Goal: Task Accomplishment & Management: Complete application form

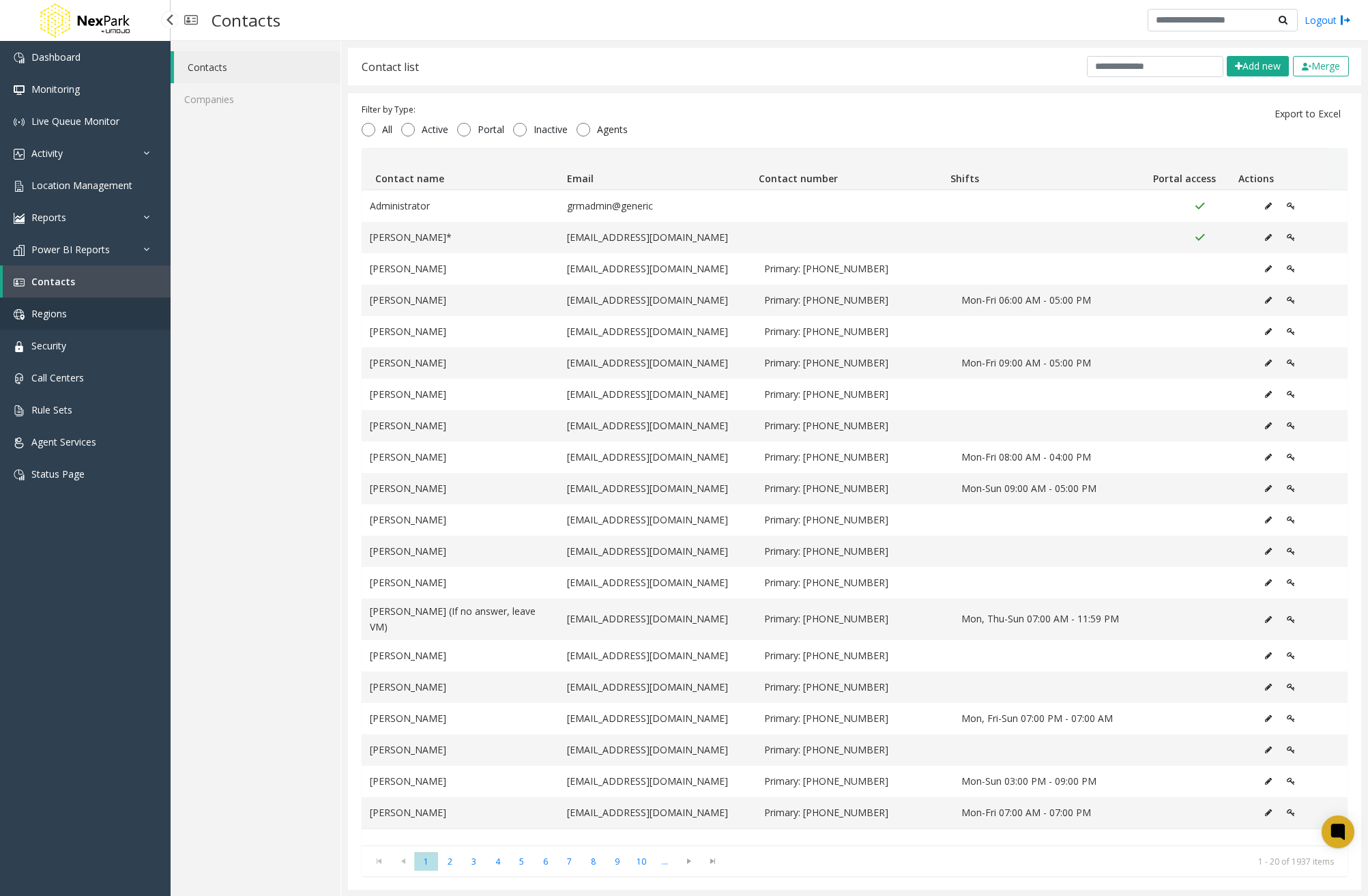
click at [80, 317] on link "Regions" at bounding box center [85, 314] width 171 height 32
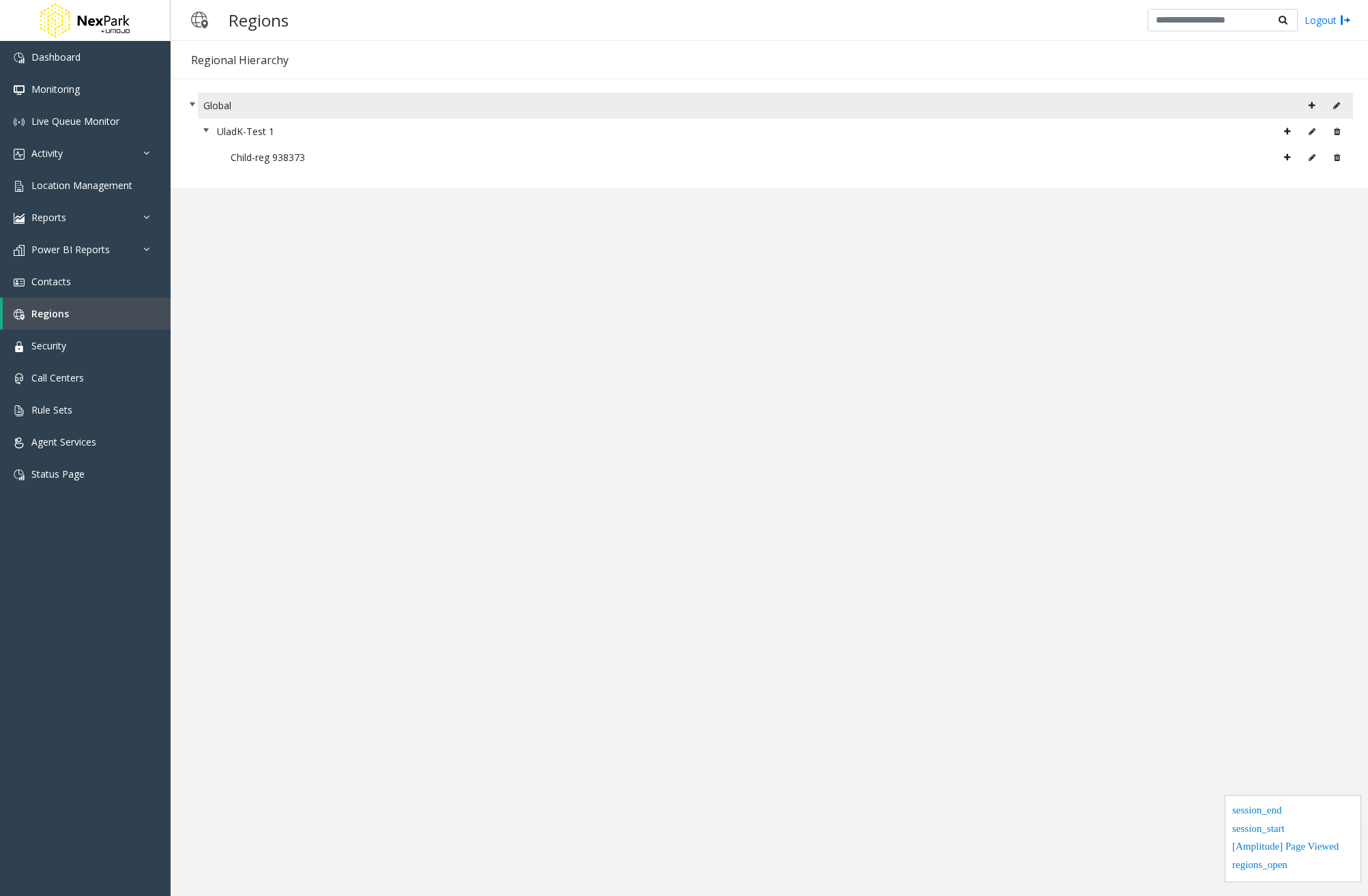
click at [1311, 103] on icon at bounding box center [1312, 106] width 6 height 8
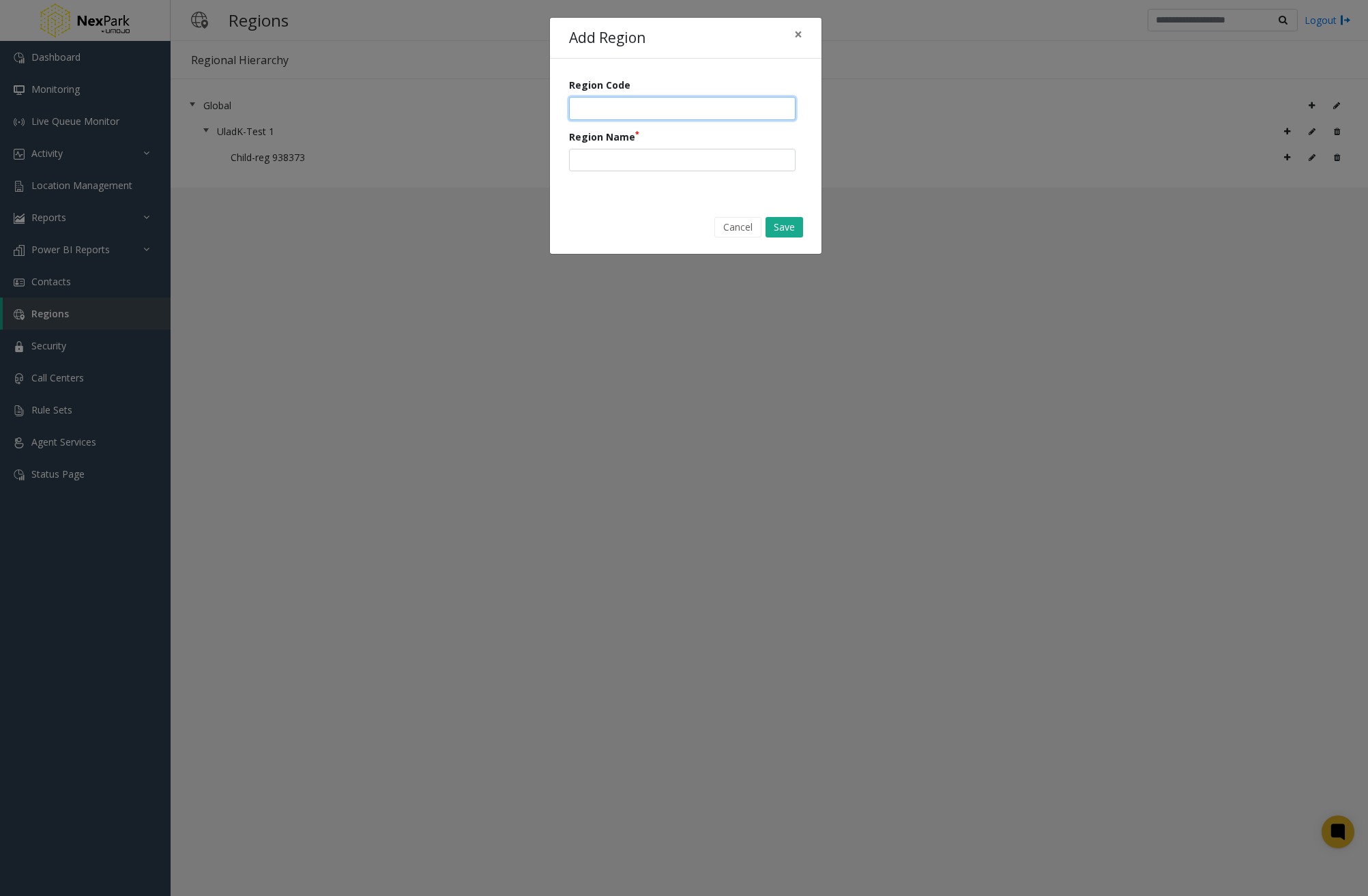
click at [669, 106] on input "number" at bounding box center [682, 108] width 227 height 23
type input "*****"
click at [664, 157] on input "text" at bounding box center [682, 160] width 227 height 23
type input "**********"
click at [779, 228] on button "Save" at bounding box center [784, 227] width 37 height 20
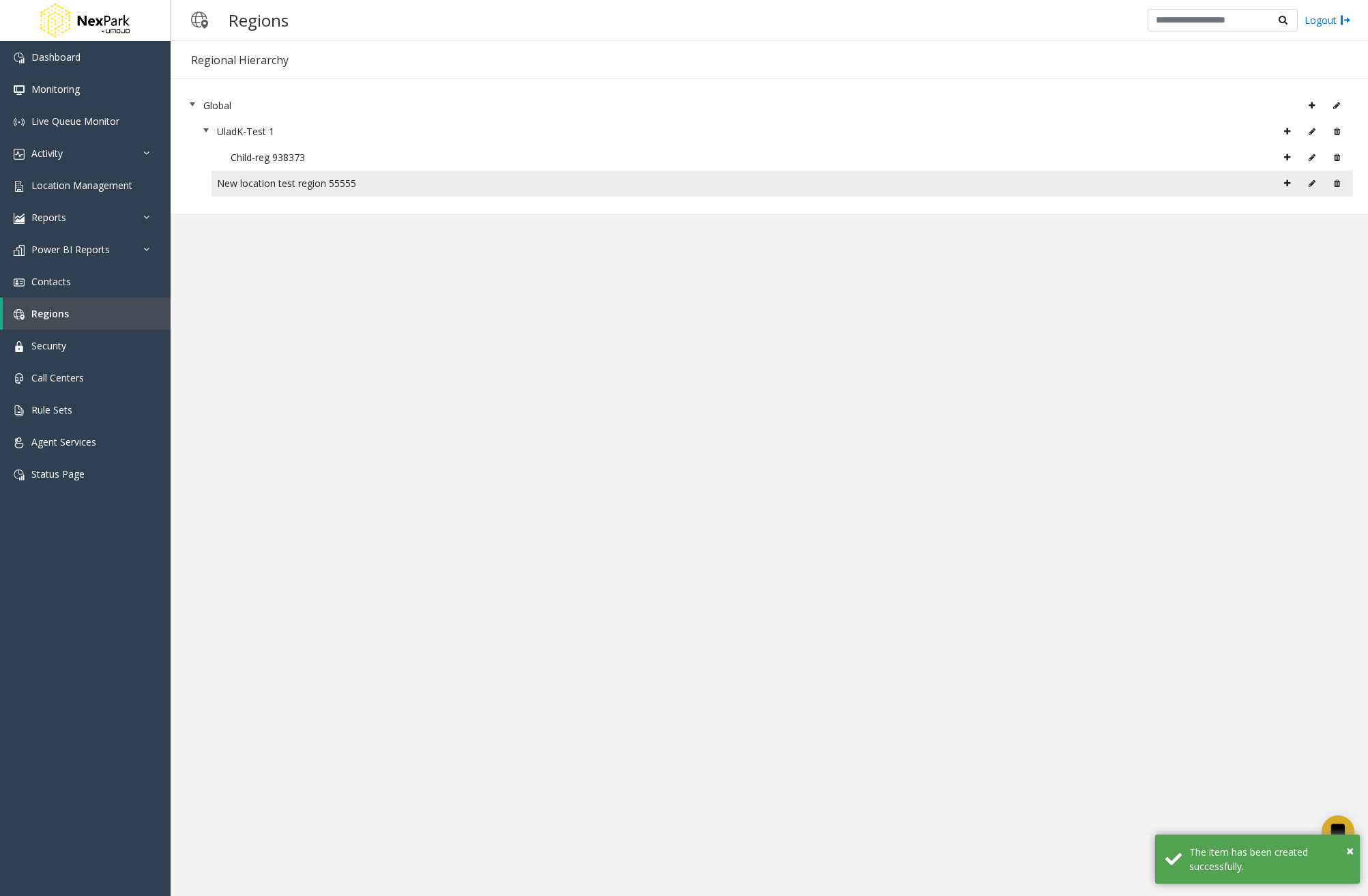
click at [1288, 181] on icon at bounding box center [1287, 184] width 6 height 8
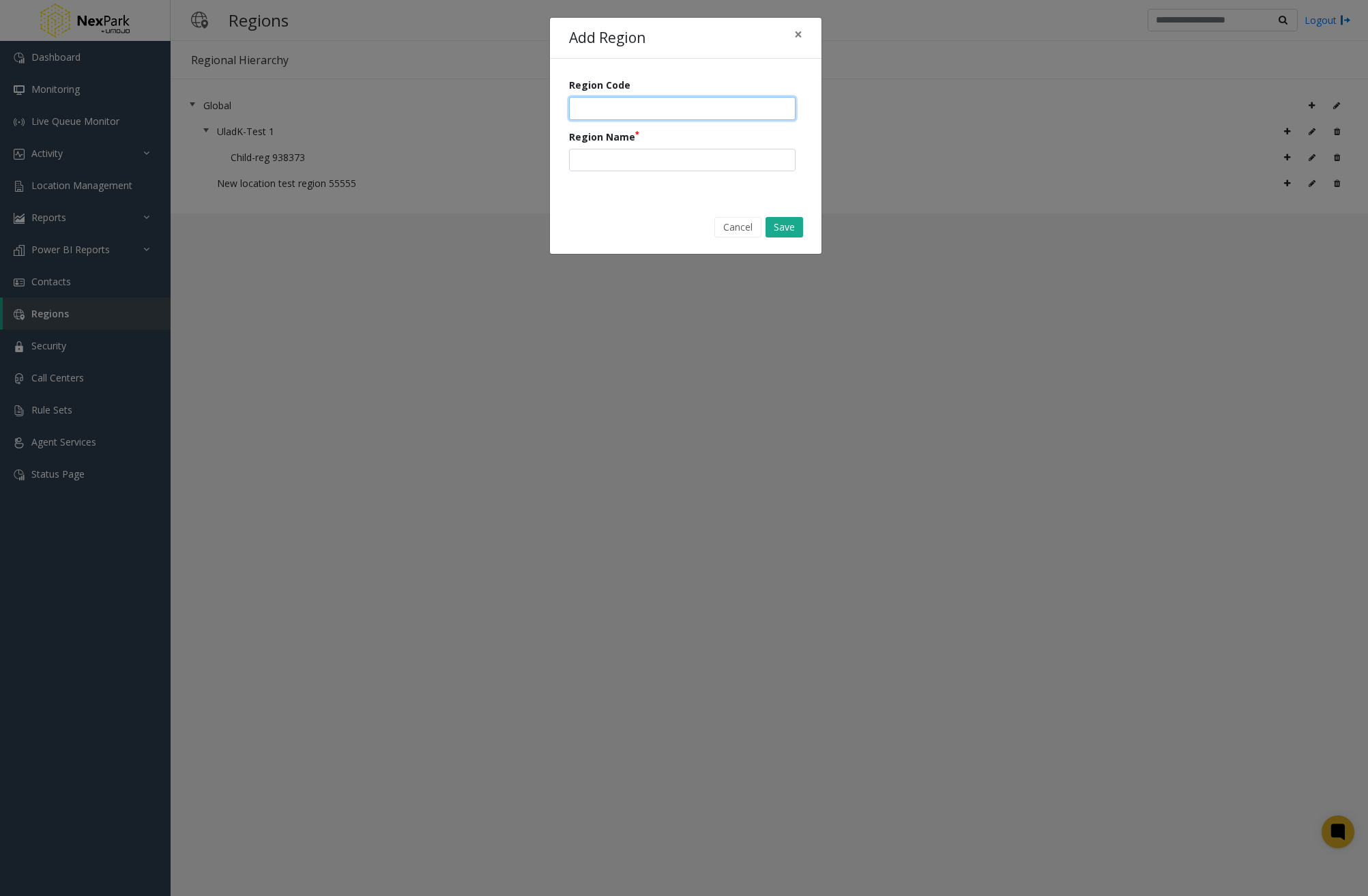
click at [647, 111] on input "number" at bounding box center [682, 108] width 227 height 23
type input "**"
click at [635, 155] on input "text" at bounding box center [682, 160] width 227 height 23
type input "**********"
click at [792, 229] on button "Save" at bounding box center [784, 227] width 37 height 20
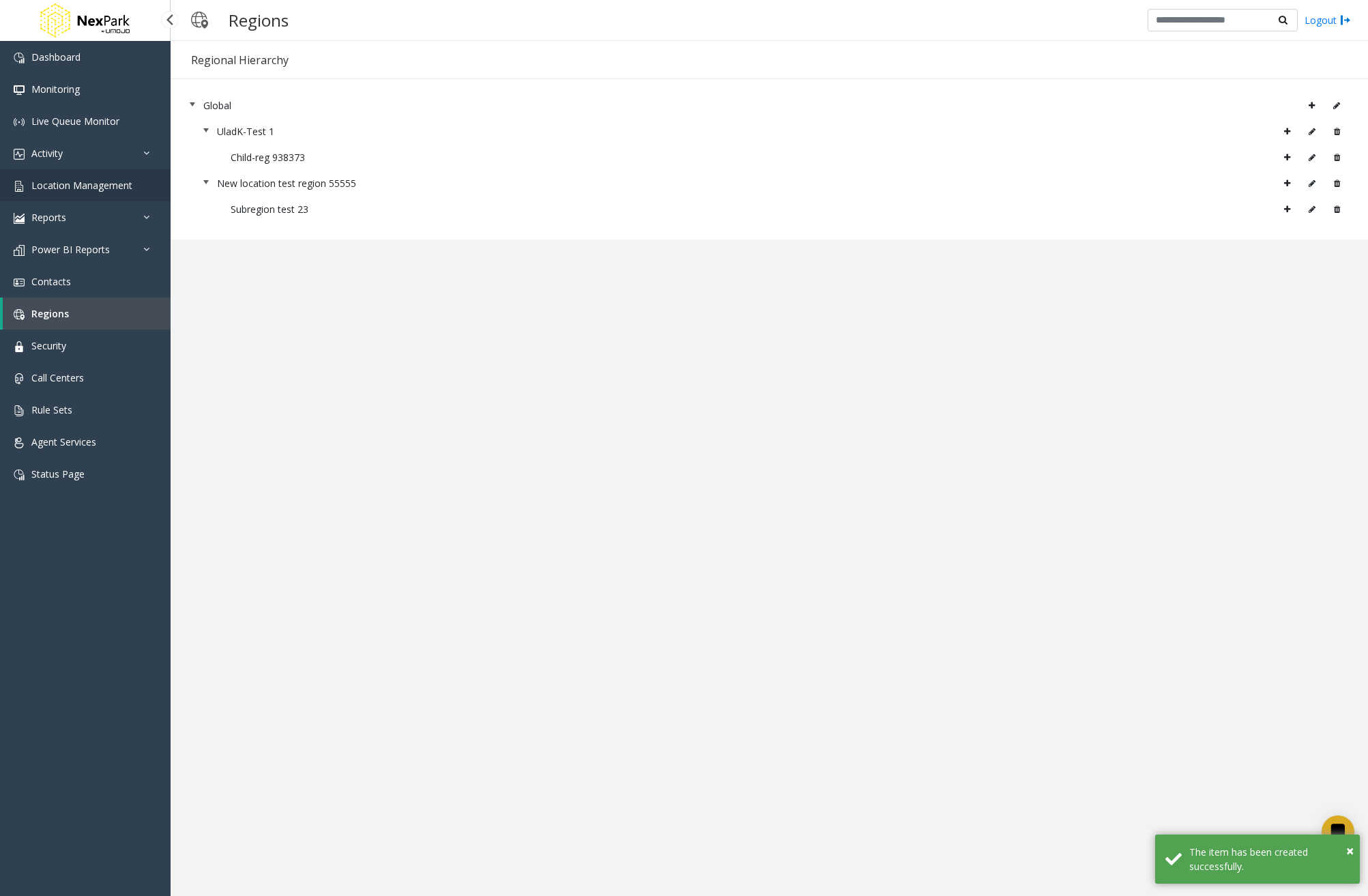
click at [120, 194] on link "Location Management" at bounding box center [85, 185] width 171 height 32
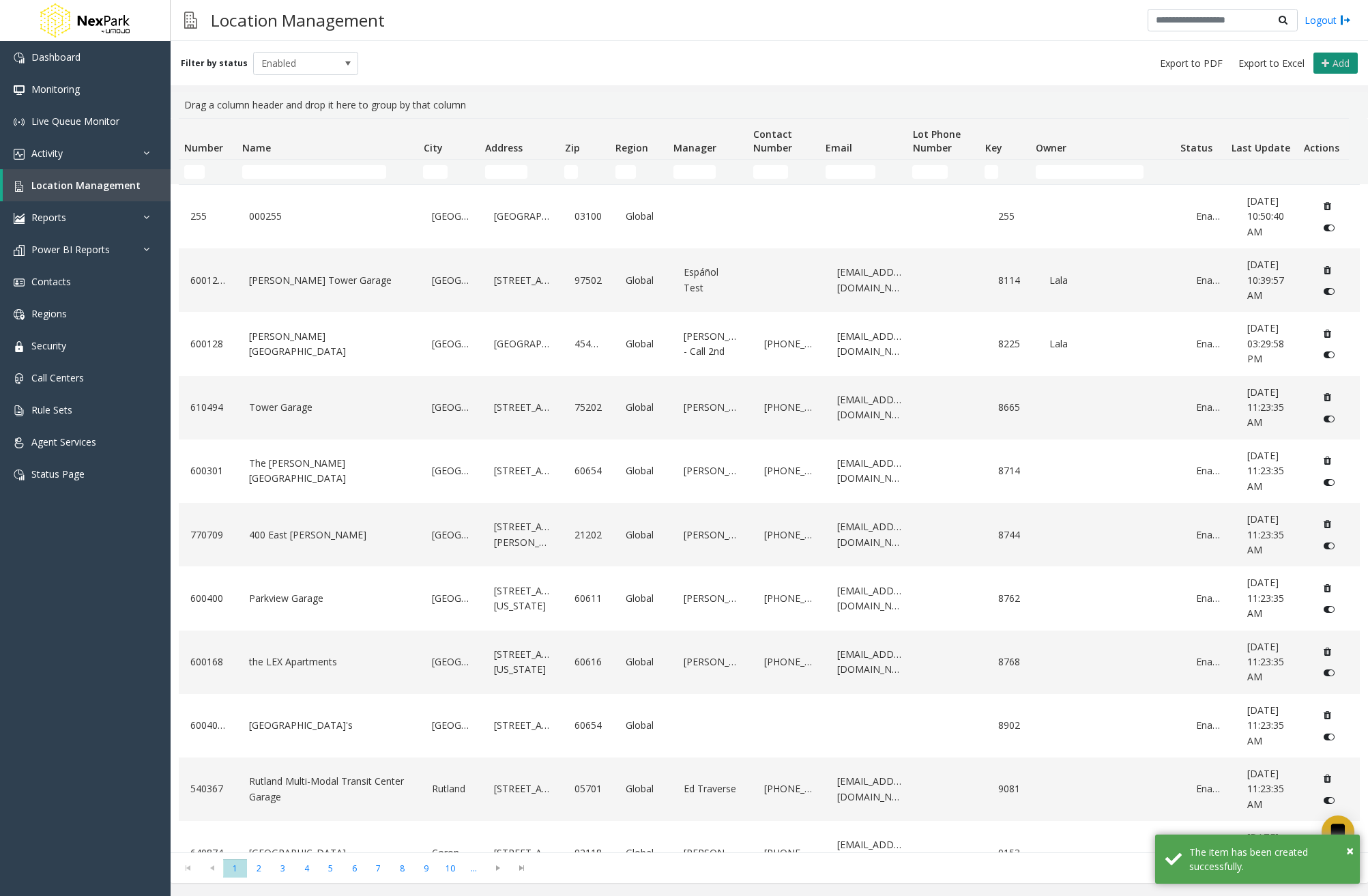
click at [1325, 68] on icon at bounding box center [1325, 63] width 7 height 11
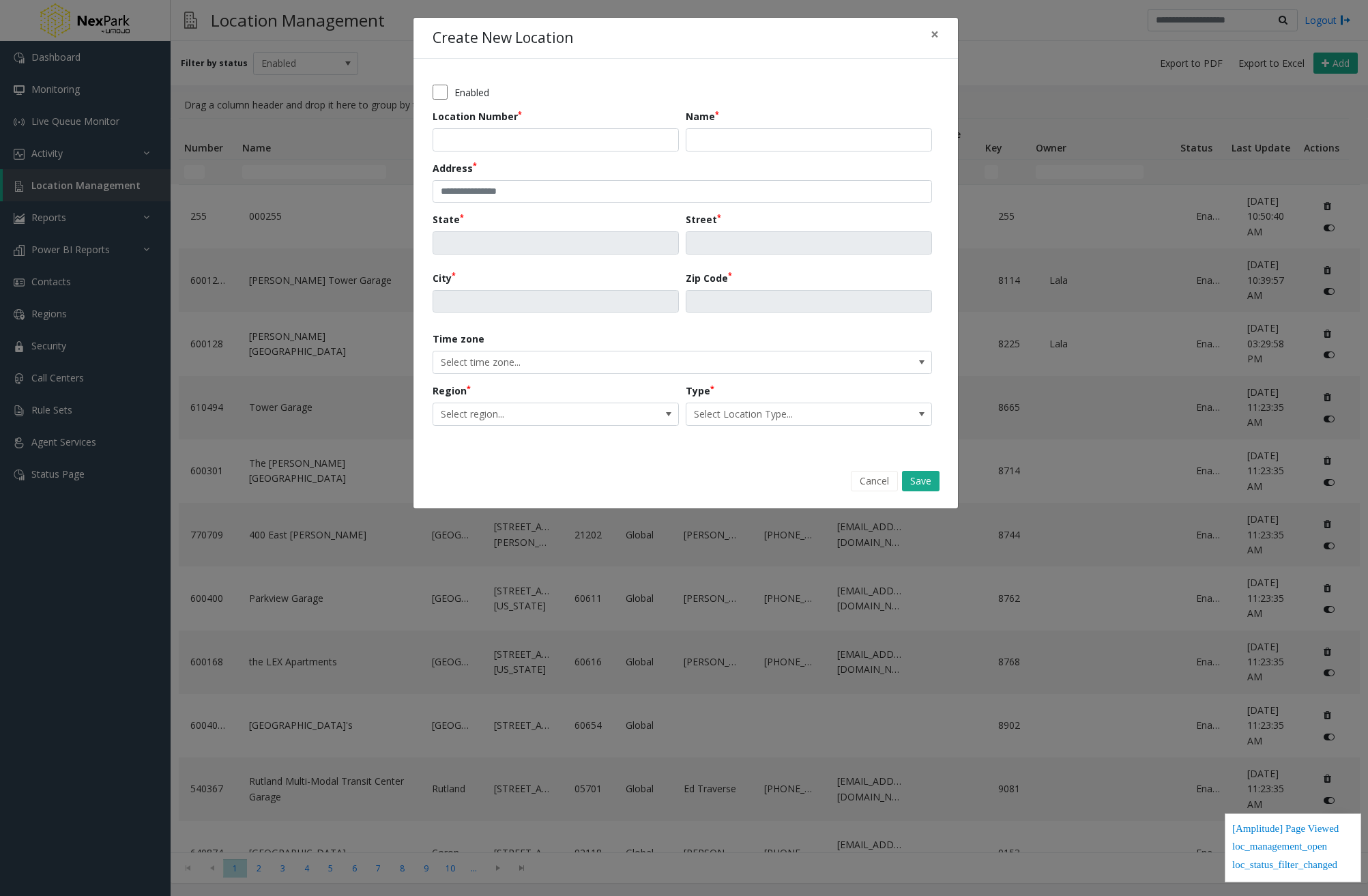
click at [614, 427] on div "Enabled Location Number Name Address [GEOGRAPHIC_DATA] Zip Code Time zone Selec…" at bounding box center [685, 257] width 506 height 358
click at [616, 414] on span "Select region..." at bounding box center [531, 414] width 196 height 22
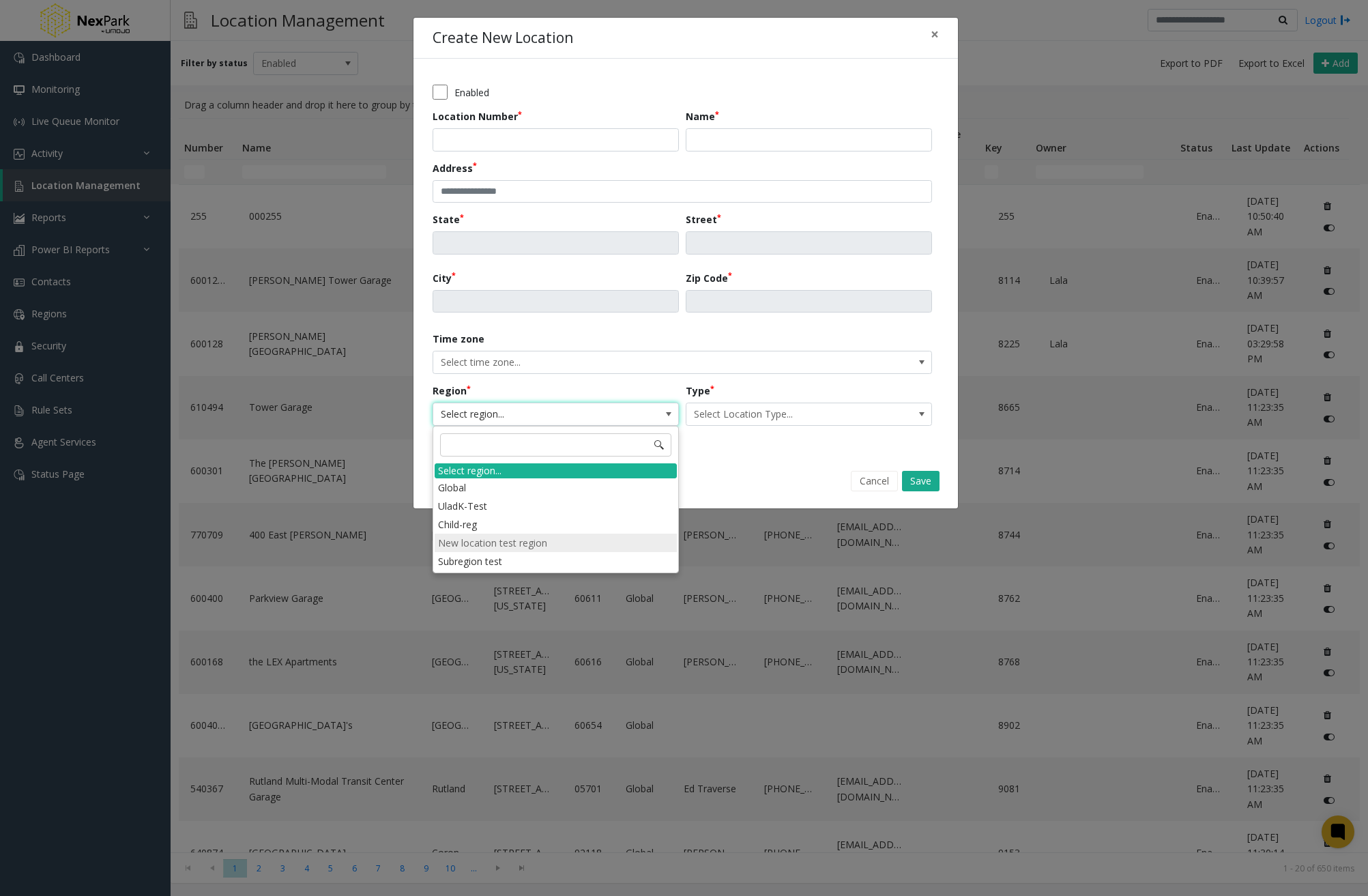
click at [533, 545] on li "New location test region" at bounding box center [555, 542] width 242 height 19
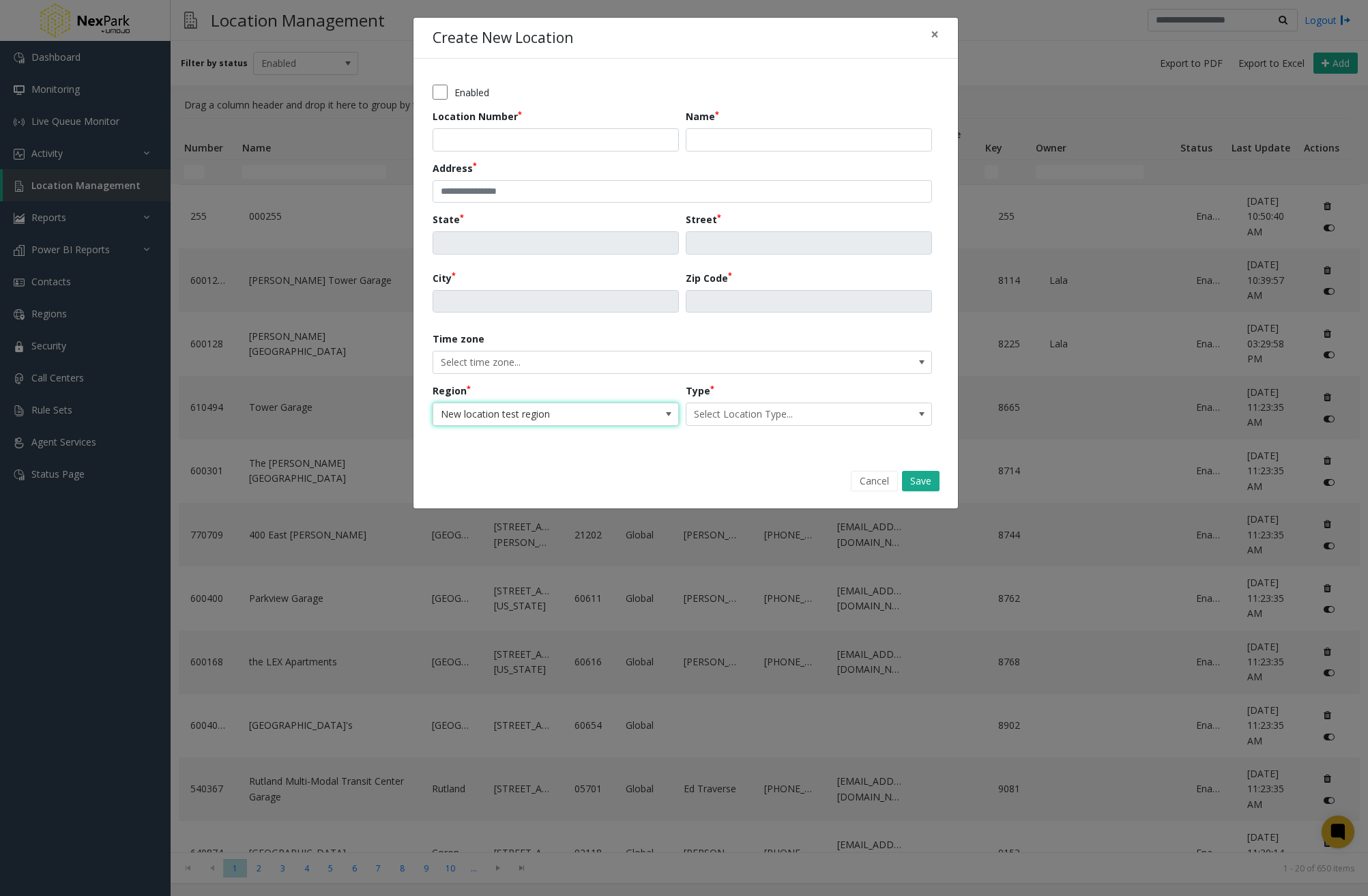
click at [632, 417] on span "New location test region" at bounding box center [555, 414] width 246 height 23
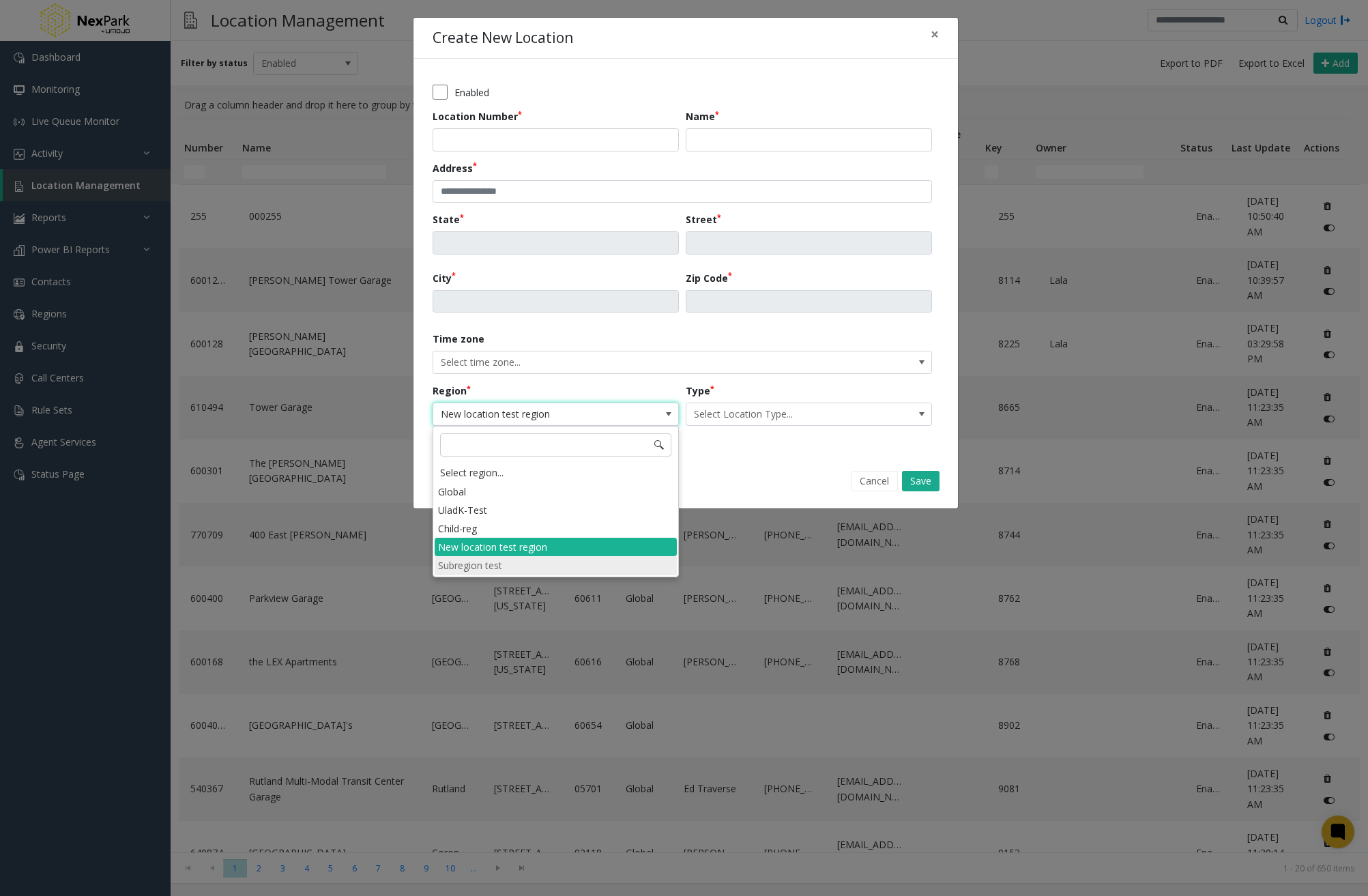
click at [488, 563] on li "Subregion test" at bounding box center [555, 565] width 242 height 19
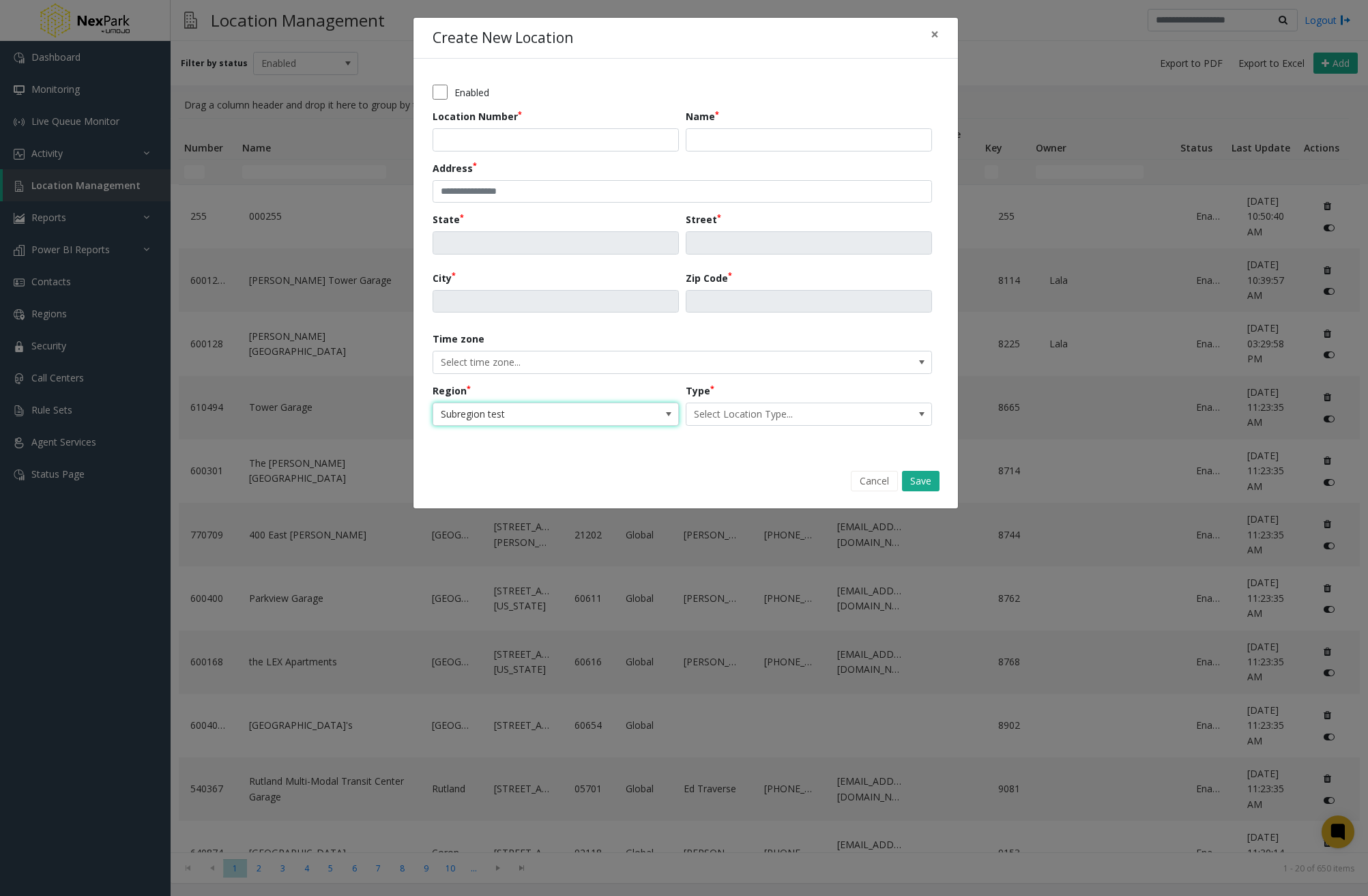
click at [614, 416] on span "Subregion test" at bounding box center [531, 414] width 196 height 22
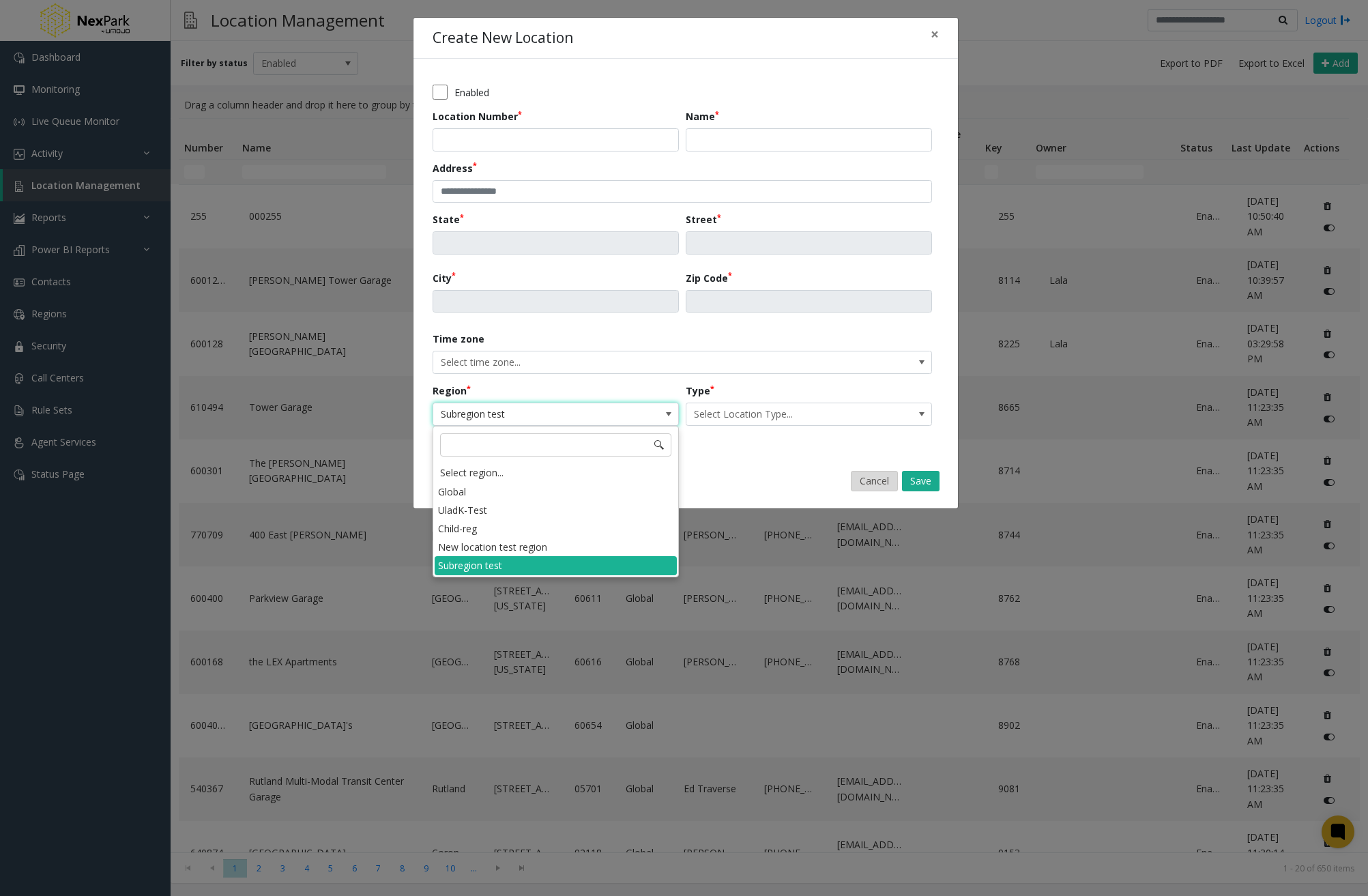
click at [864, 489] on button "Cancel" at bounding box center [874, 481] width 47 height 20
